Goal: Check status: Check status

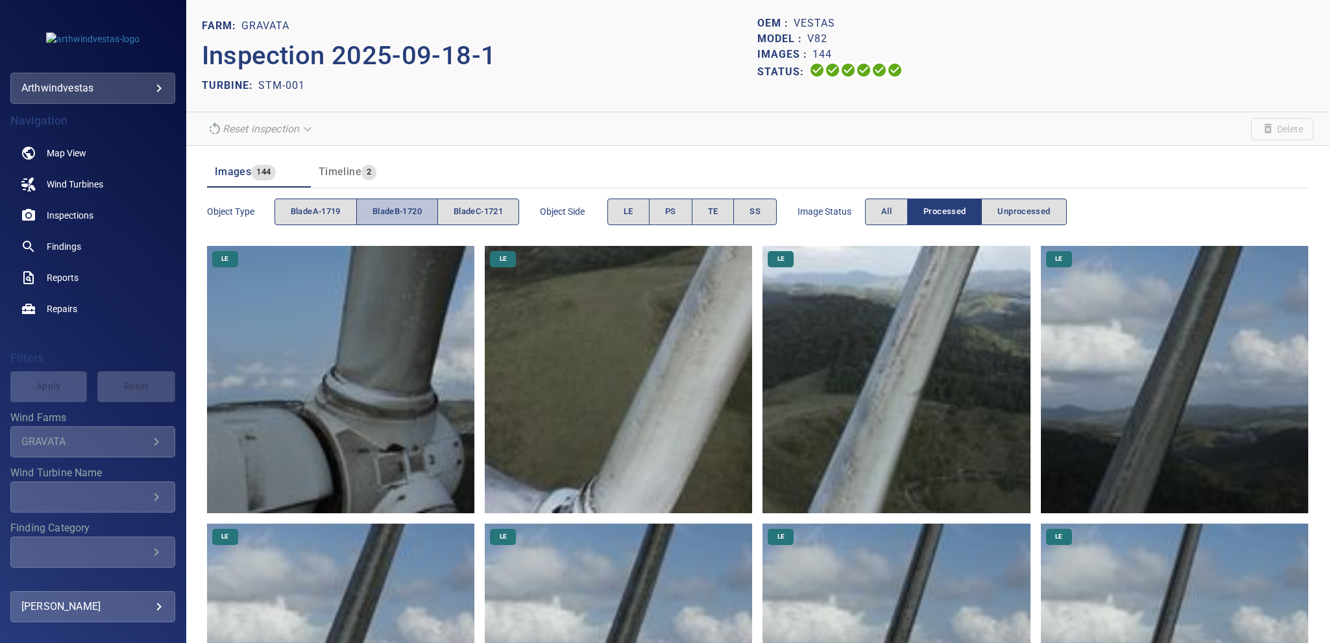
click at [397, 215] on span "bladeB-1720" at bounding box center [397, 211] width 49 height 15
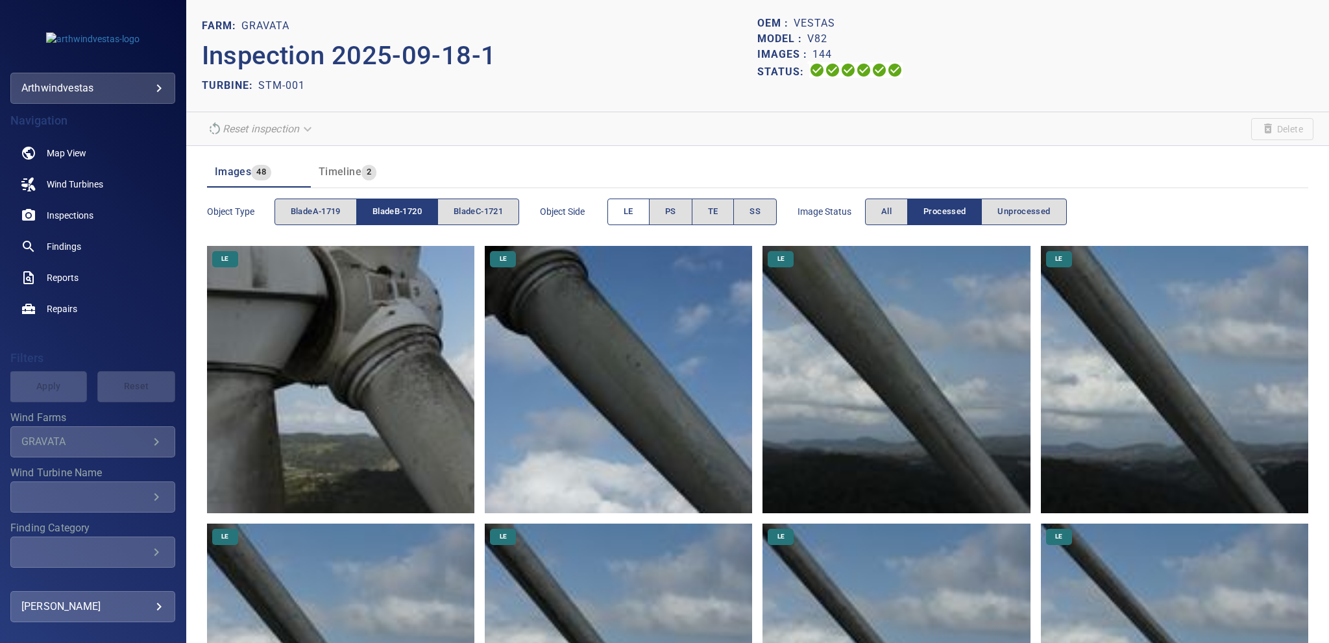
click at [623, 215] on button "LE" at bounding box center [628, 212] width 42 height 27
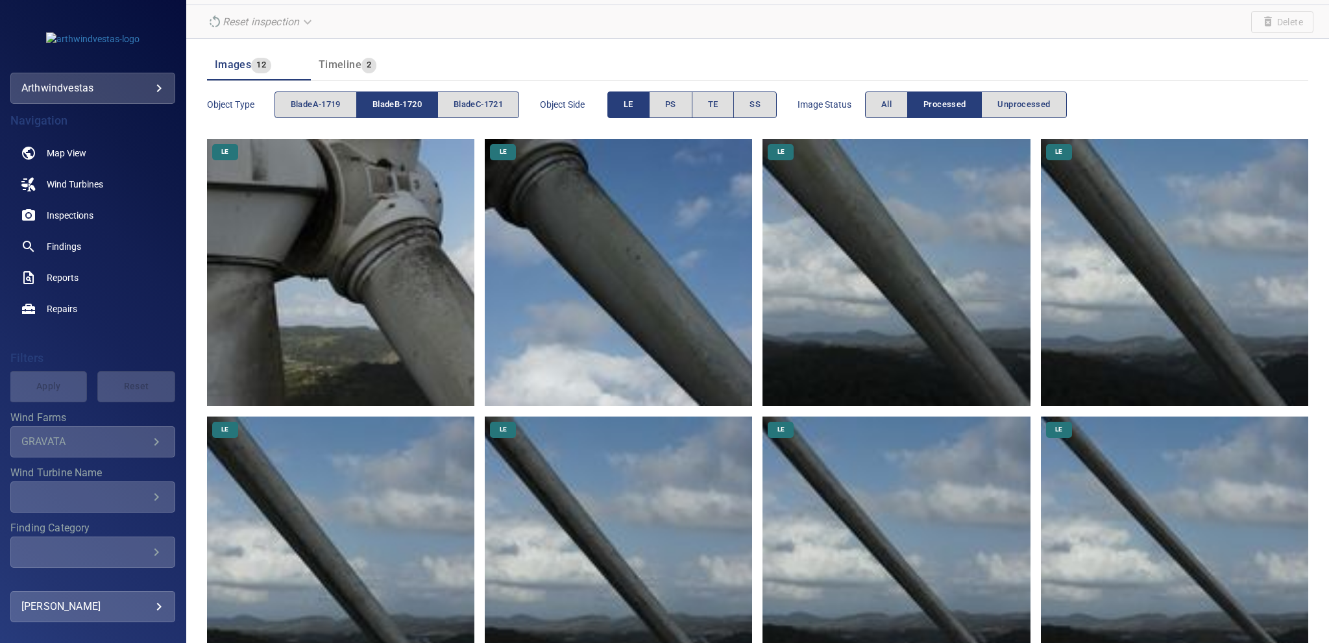
scroll to position [18, 0]
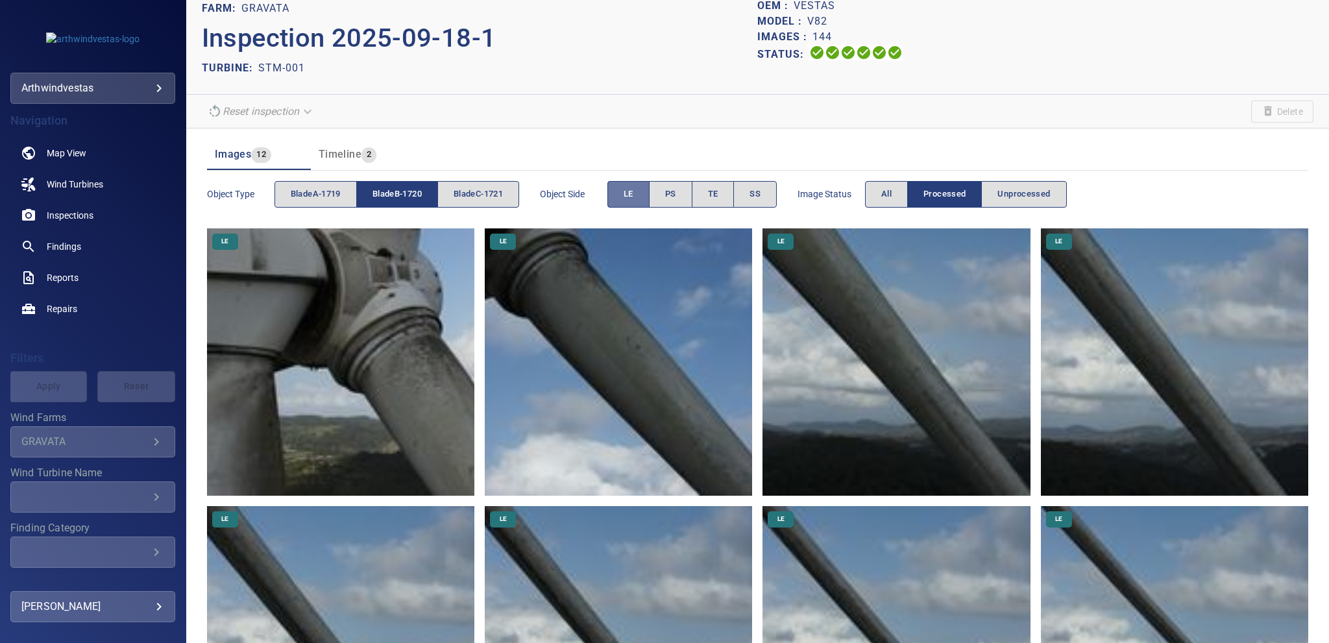
click at [631, 194] on span "LE" at bounding box center [629, 194] width 10 height 15
click at [715, 196] on span "TE" at bounding box center [713, 194] width 10 height 15
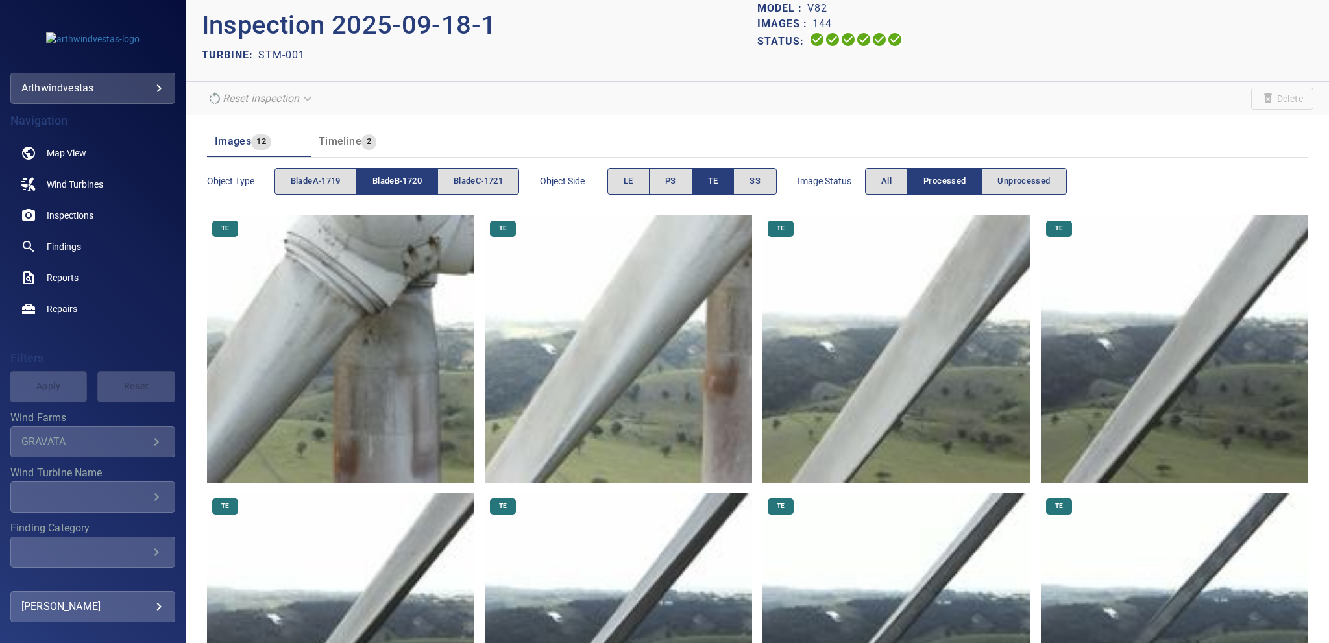
scroll to position [0, 0]
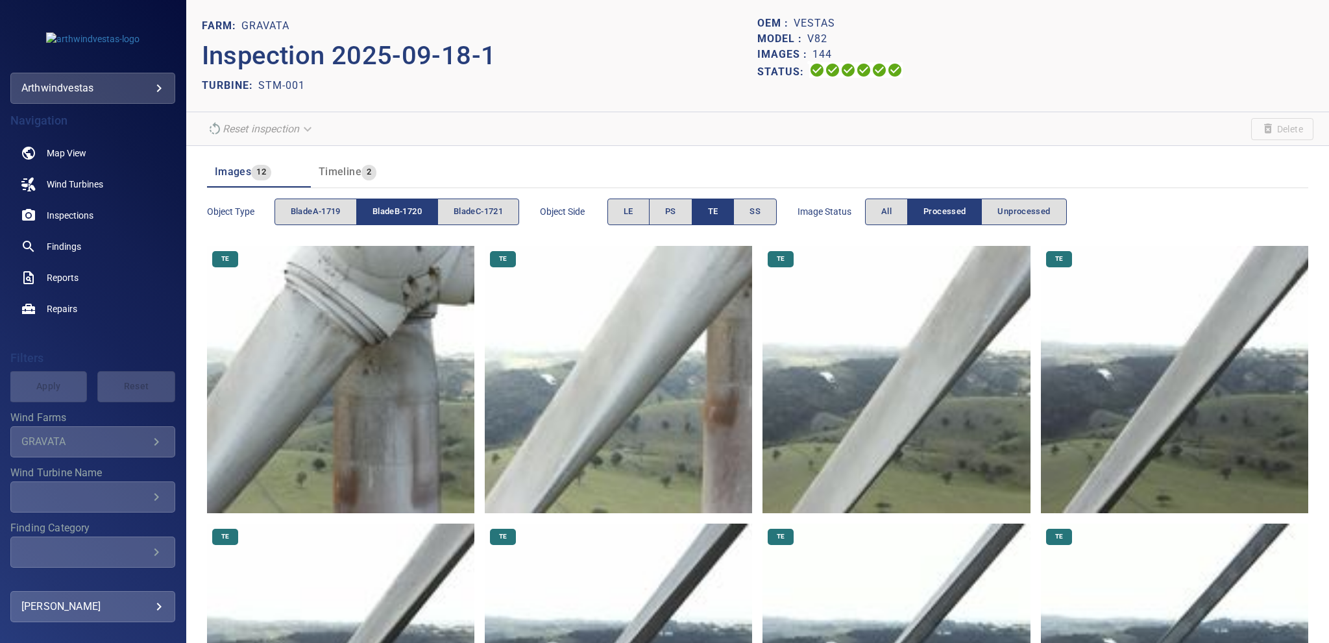
click at [701, 214] on button "TE" at bounding box center [713, 212] width 43 height 27
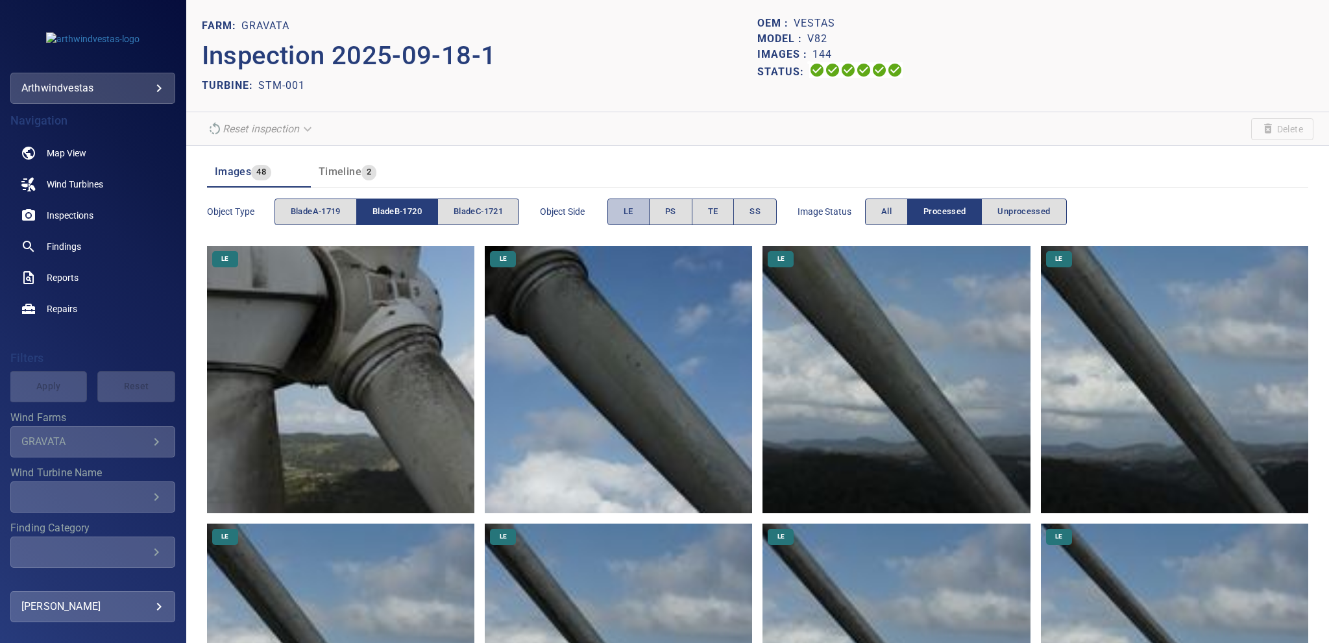
click at [620, 213] on button "LE" at bounding box center [628, 212] width 42 height 27
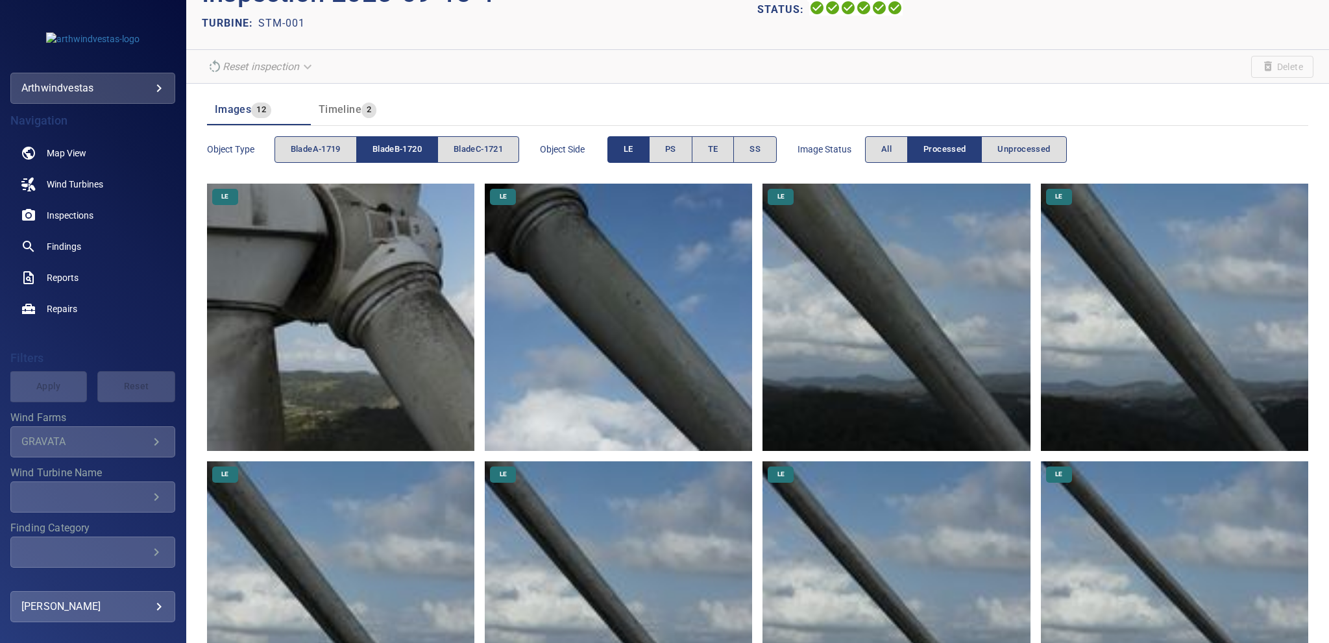
scroll to position [26, 0]
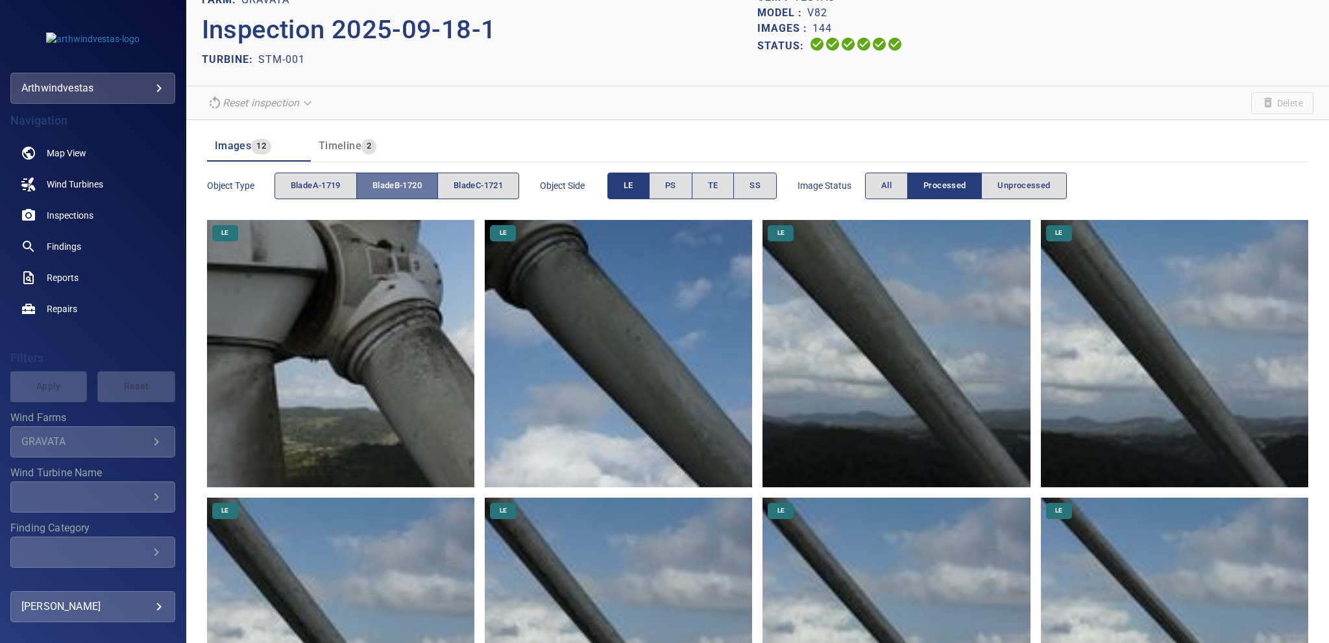
click at [419, 187] on span "bladeB-1720" at bounding box center [397, 185] width 49 height 15
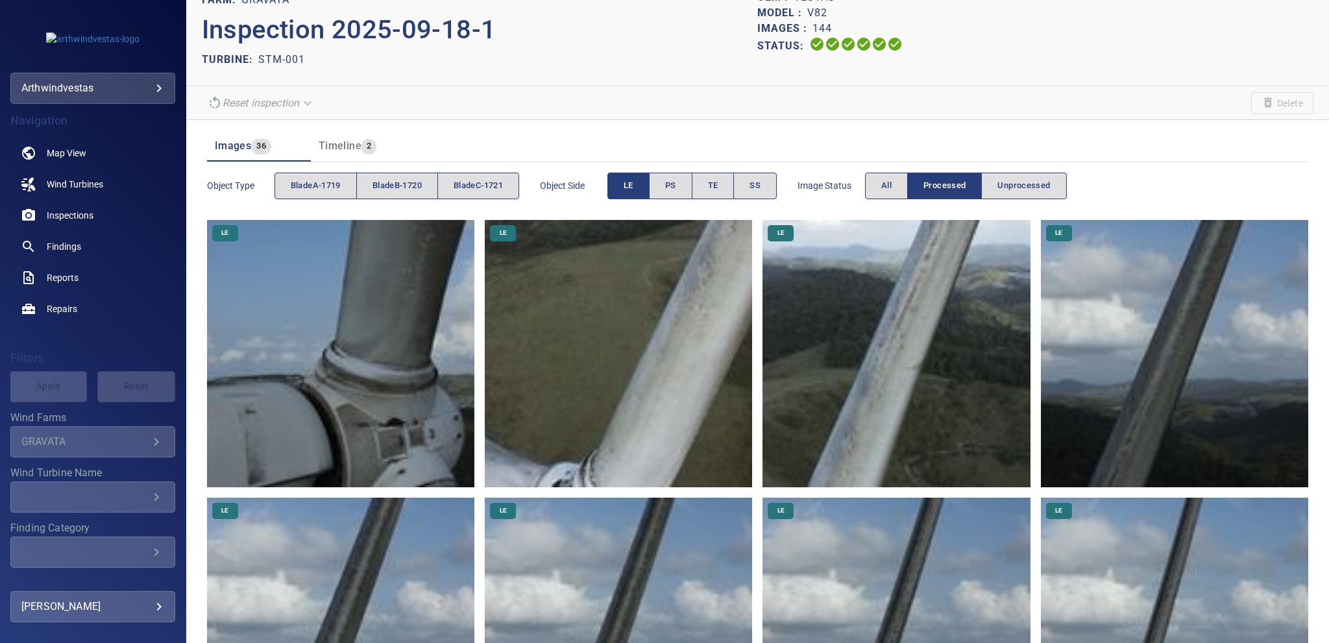
click at [493, 189] on span "bladeC-1721" at bounding box center [478, 185] width 49 height 15
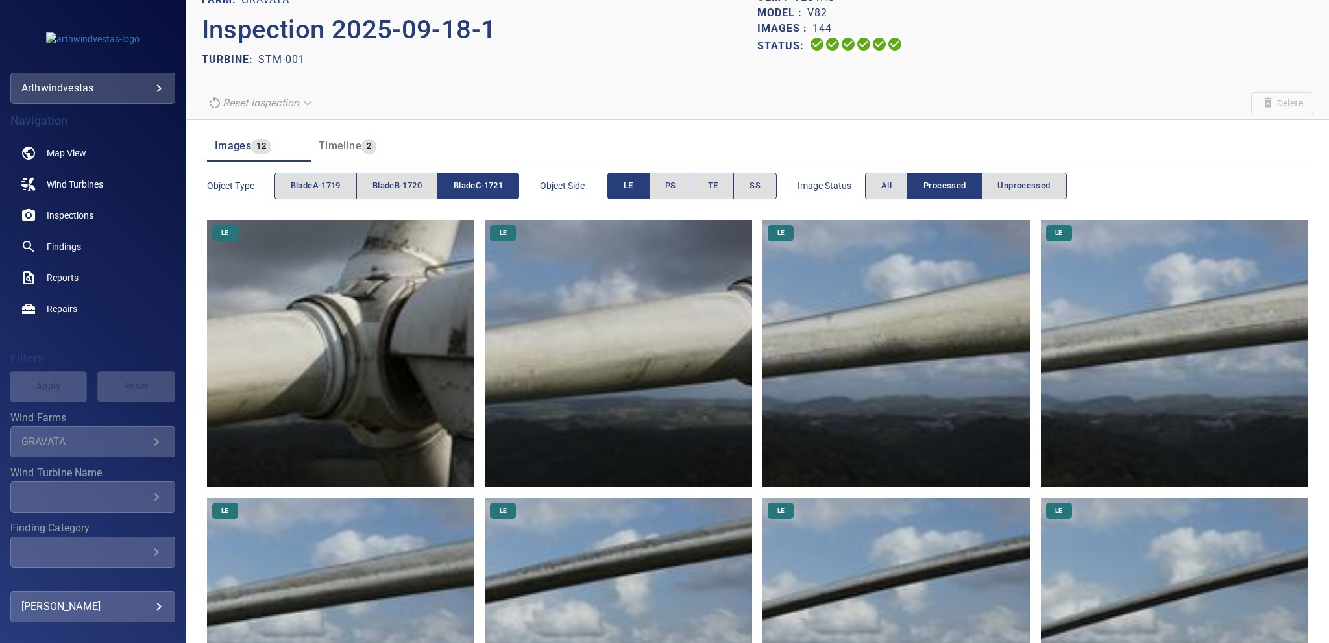
click at [625, 181] on button "LE" at bounding box center [628, 186] width 42 height 27
click at [718, 184] on span "TE" at bounding box center [713, 185] width 10 height 15
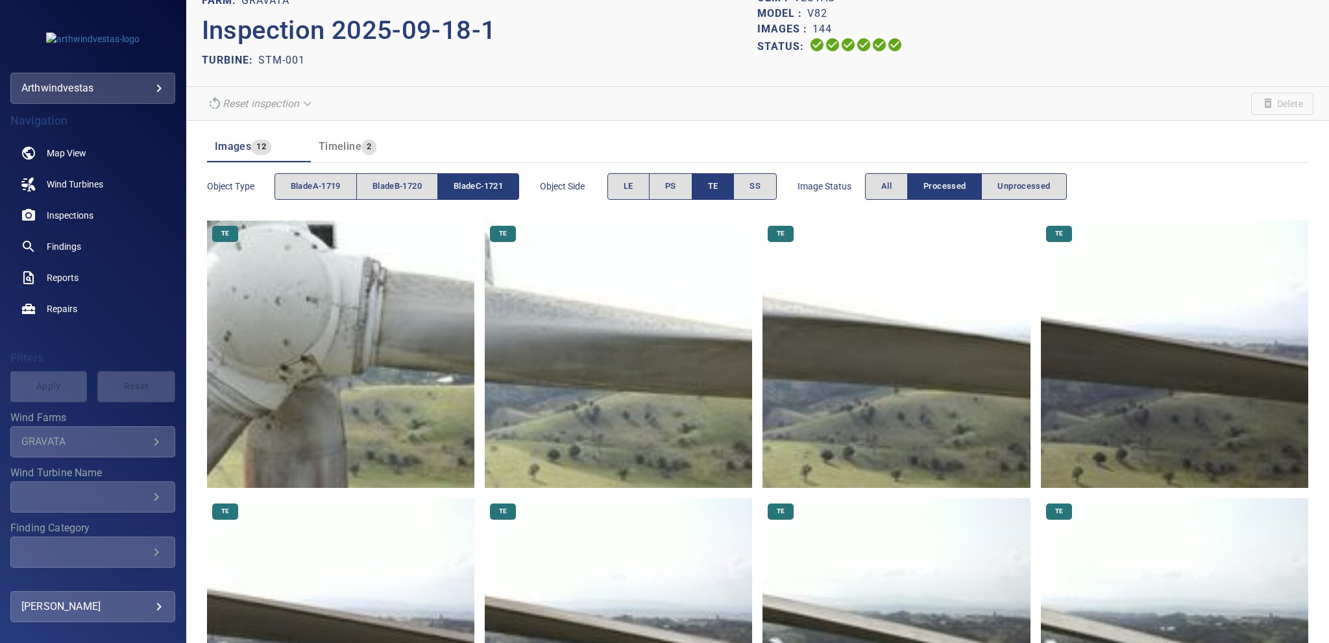
scroll to position [0, 0]
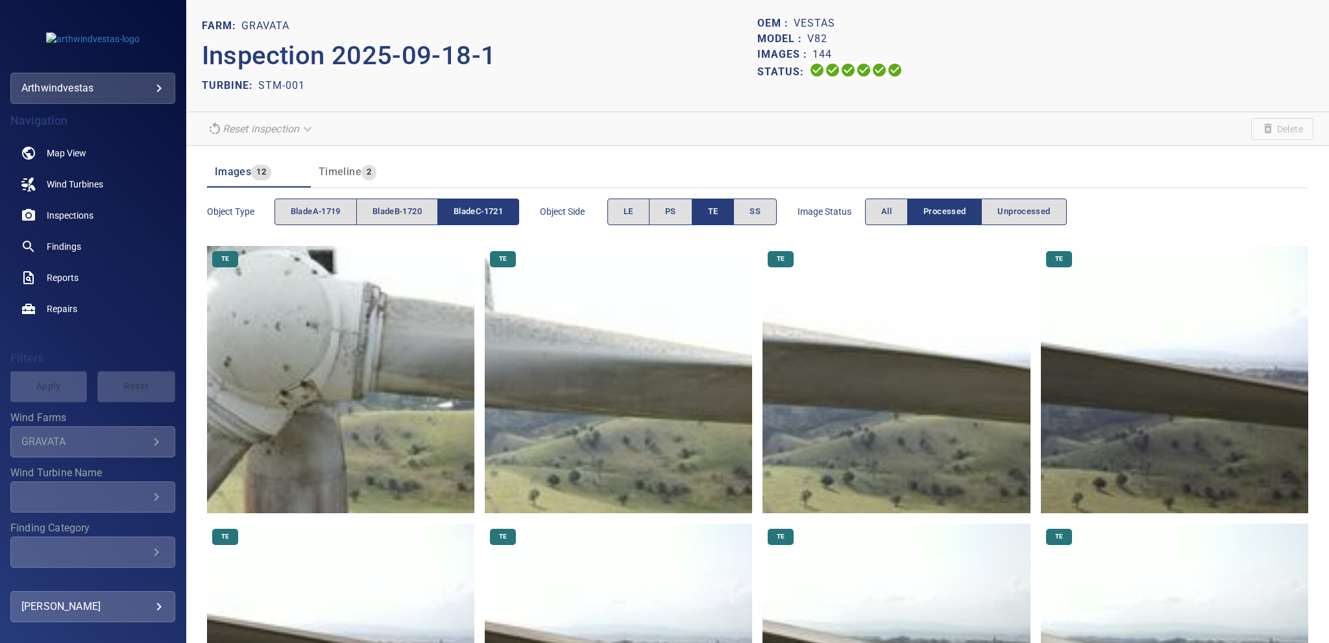
click at [718, 210] on span "TE" at bounding box center [713, 211] width 10 height 15
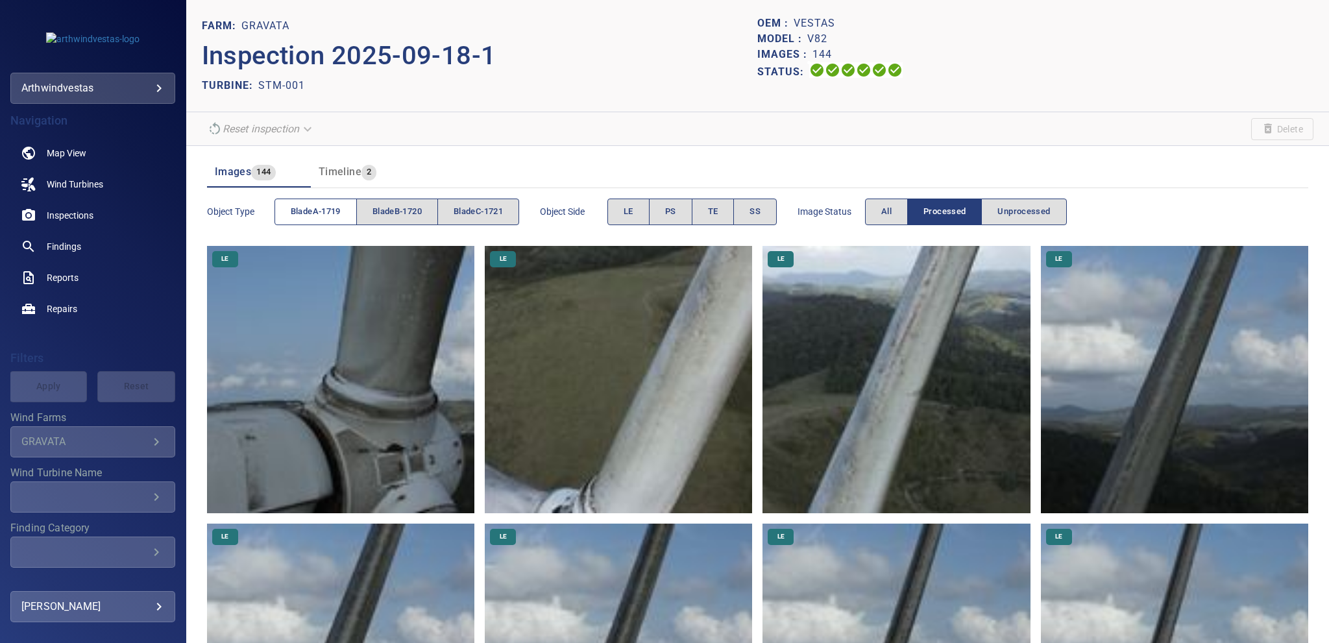
click at [317, 210] on span "bladeA-1719" at bounding box center [316, 211] width 50 height 15
click at [632, 212] on span "LE" at bounding box center [629, 211] width 10 height 15
click at [620, 215] on button "LE" at bounding box center [628, 212] width 42 height 27
click at [345, 216] on button "bladeA-1719" at bounding box center [316, 212] width 82 height 27
click at [480, 213] on span "bladeC-1721" at bounding box center [478, 211] width 49 height 15
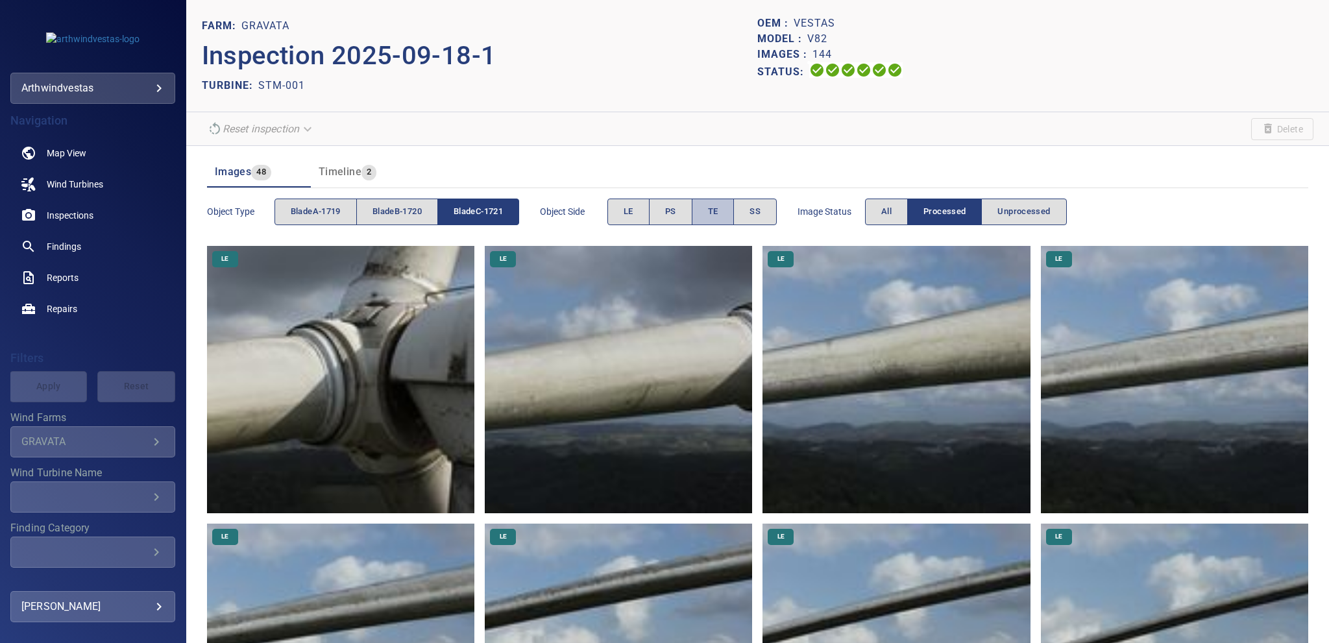
click at [722, 212] on button "TE" at bounding box center [713, 212] width 43 height 27
